Goal: Task Accomplishment & Management: Use online tool/utility

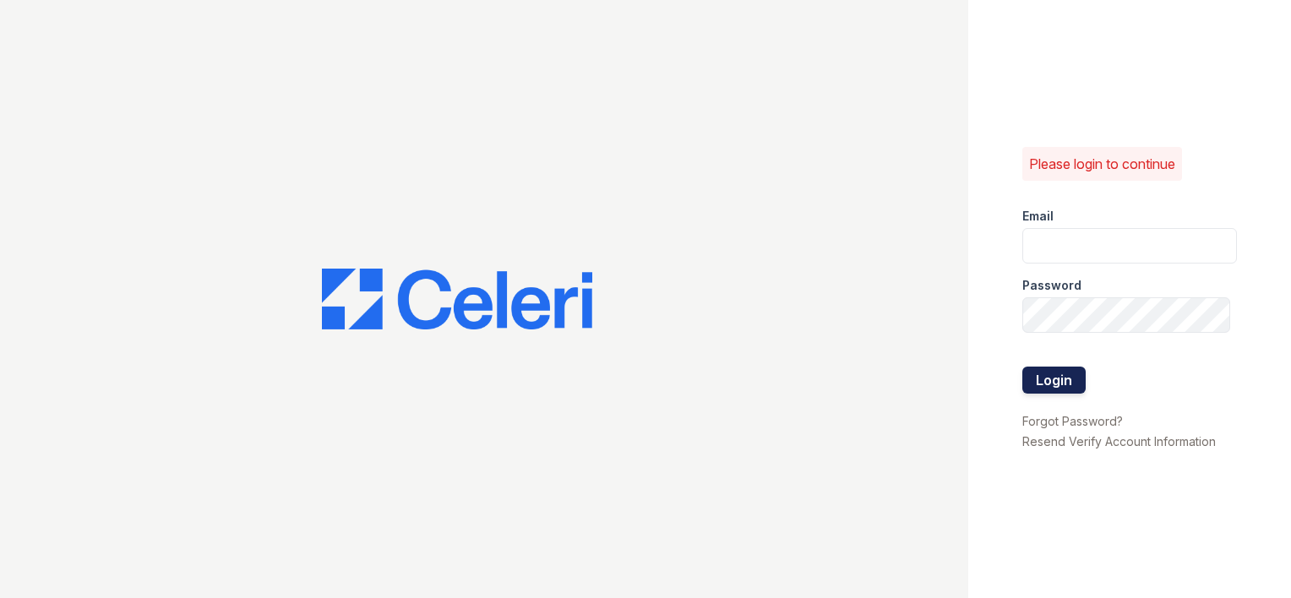
type input "[PERSON_NAME][EMAIL_ADDRESS][PERSON_NAME][DOMAIN_NAME]"
click at [1060, 380] on button "Login" at bounding box center [1053, 380] width 63 height 27
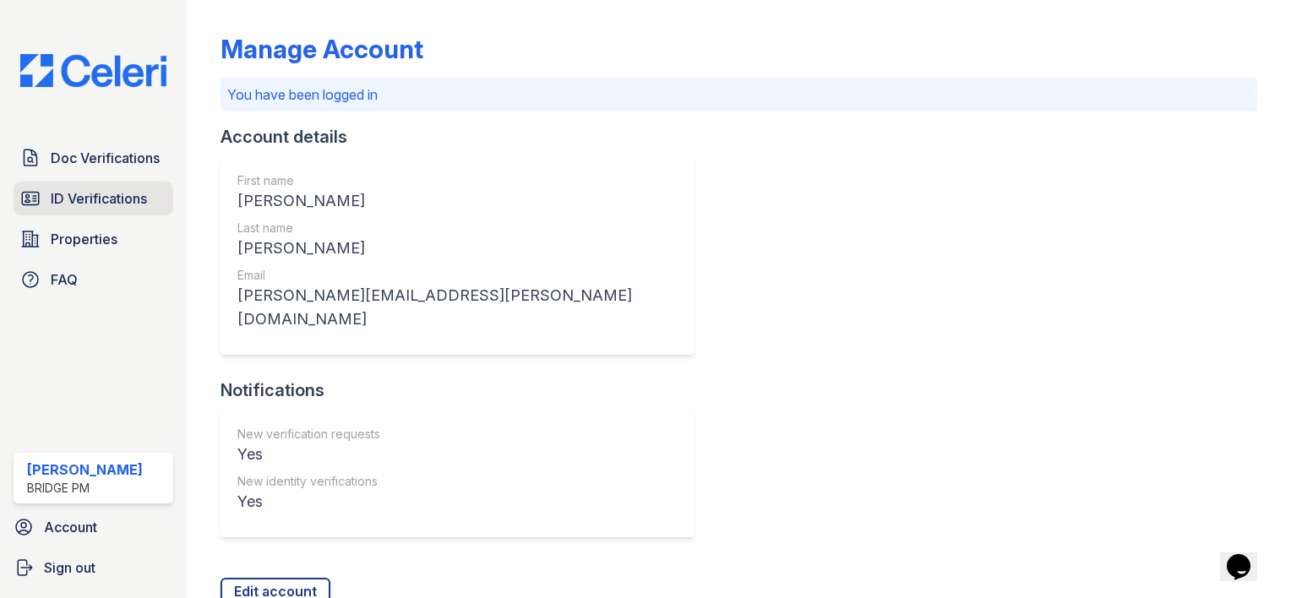
click at [145, 204] on span "ID Verifications" at bounding box center [99, 198] width 96 height 20
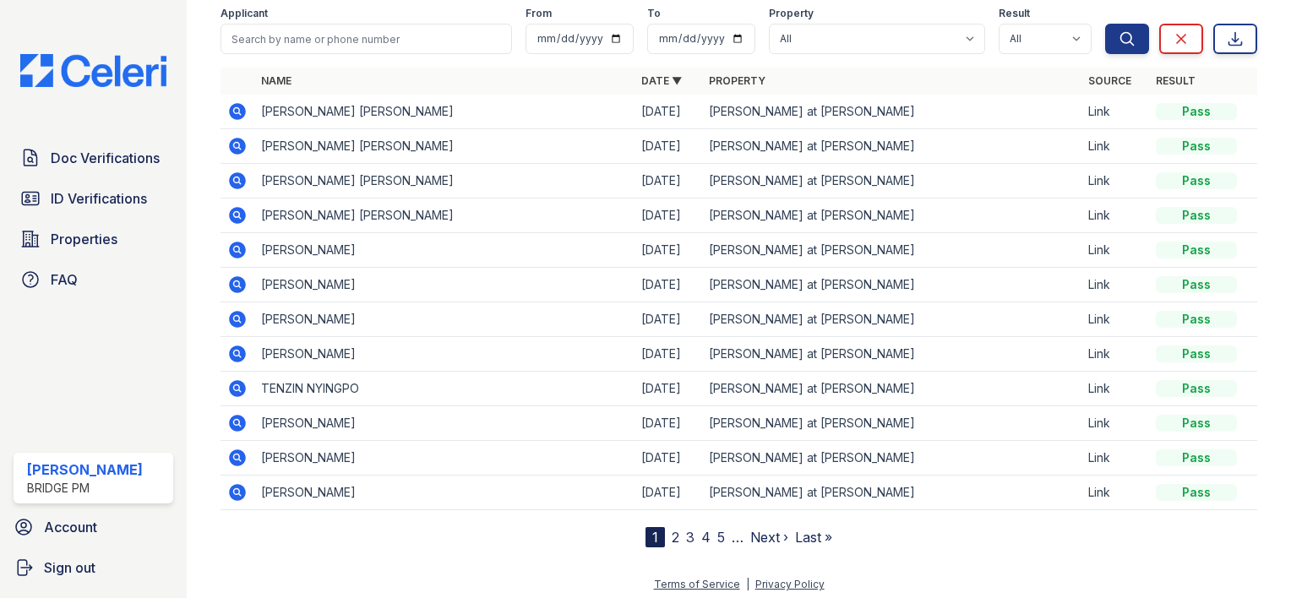
scroll to position [89, 0]
